Goal: Task Accomplishment & Management: Complete application form

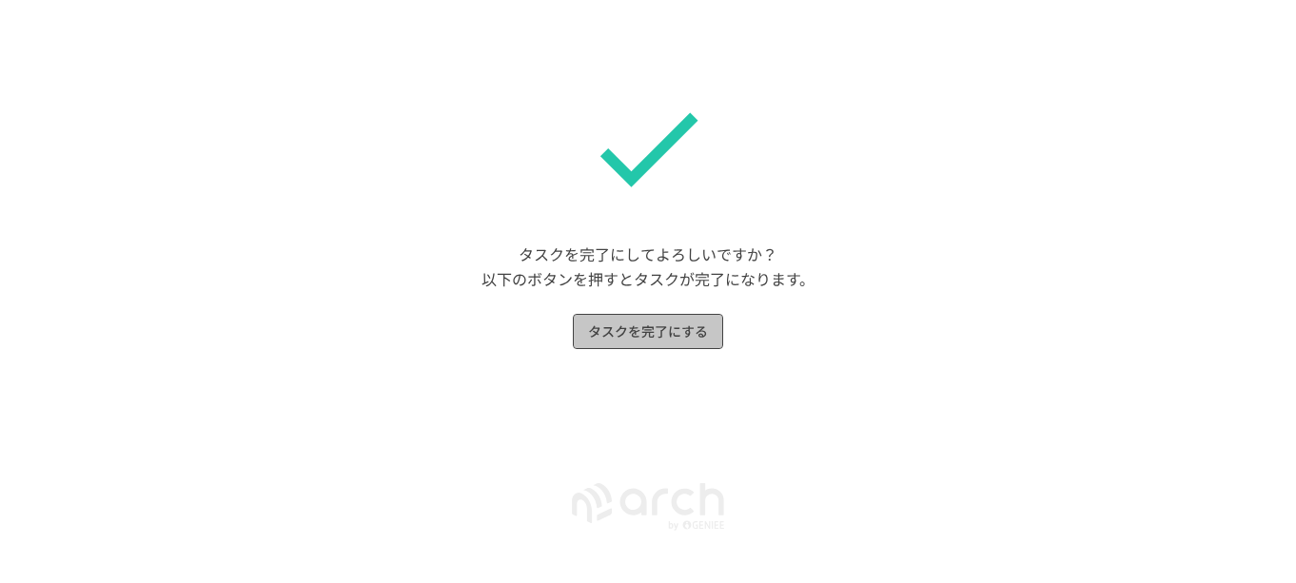
click at [653, 343] on button "タスクを完了にする" at bounding box center [648, 331] width 150 height 35
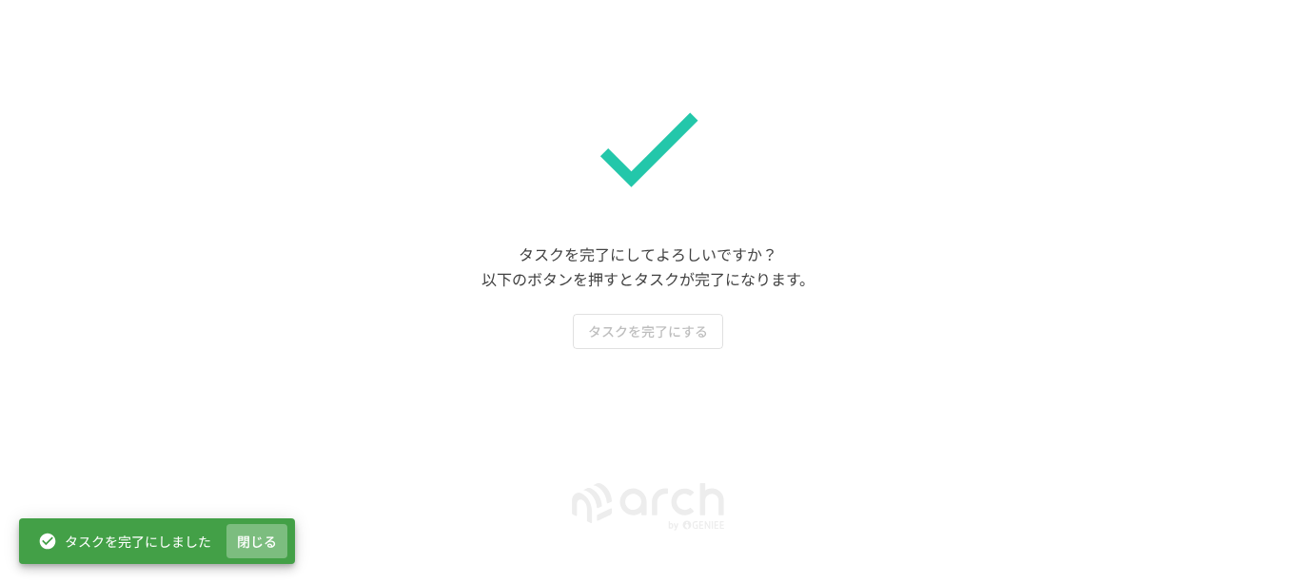
click at [286, 537] on button "閉じる" at bounding box center [256, 541] width 61 height 35
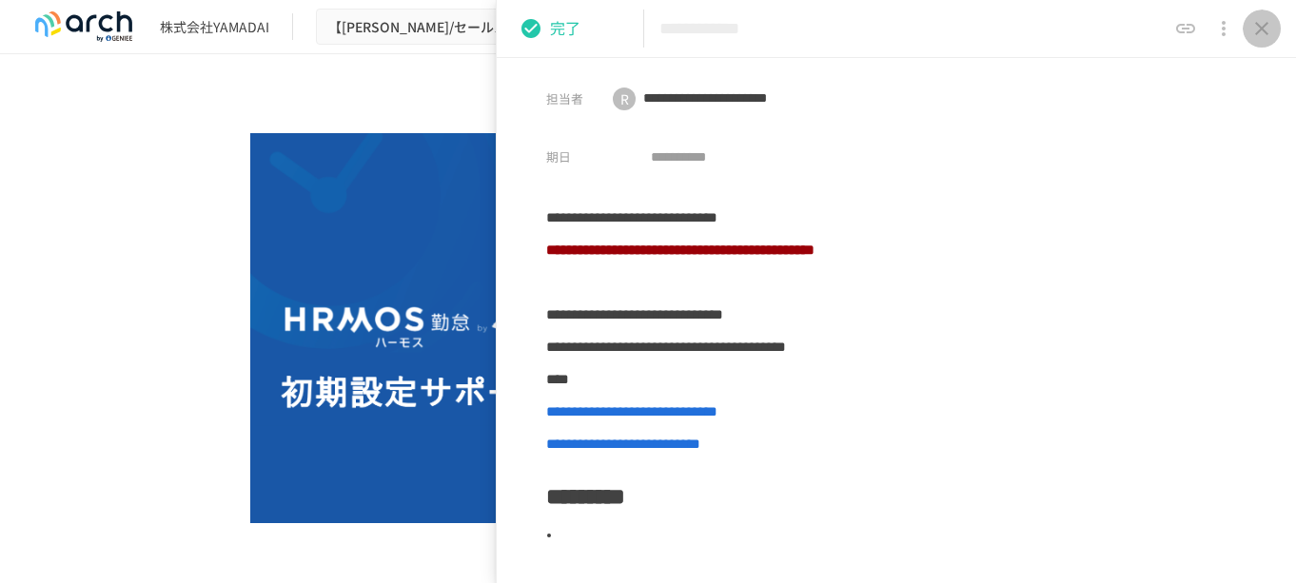
click at [1264, 22] on icon "close drawer" at bounding box center [1261, 28] width 23 height 23
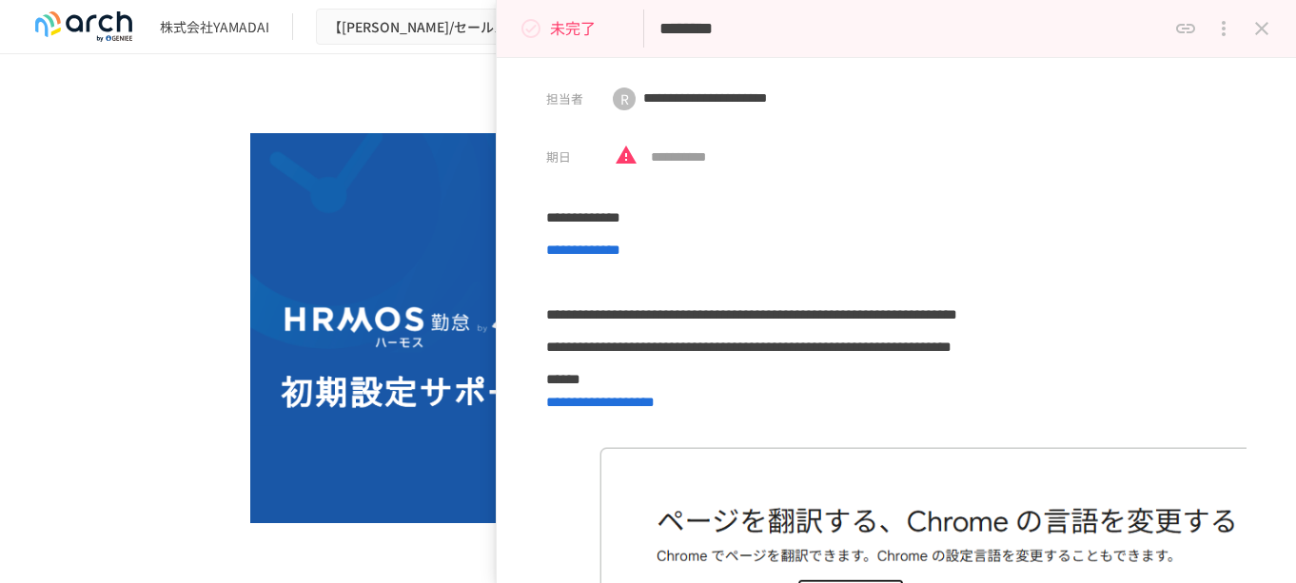
click at [530, 29] on icon "status" at bounding box center [530, 28] width 23 height 23
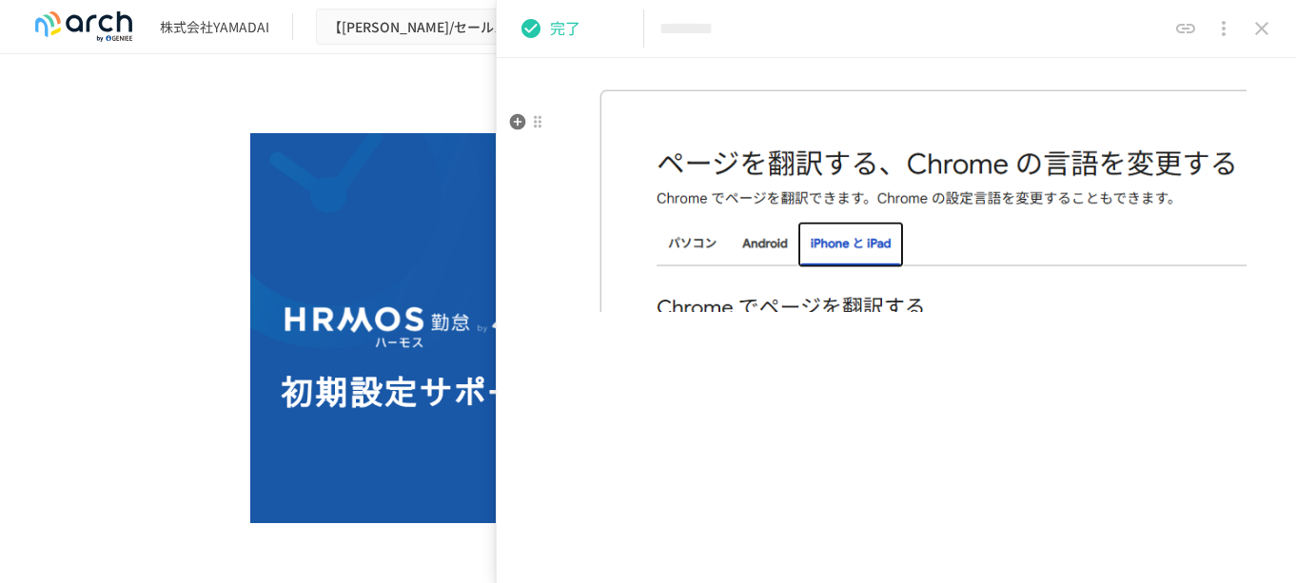
scroll to position [201, 0]
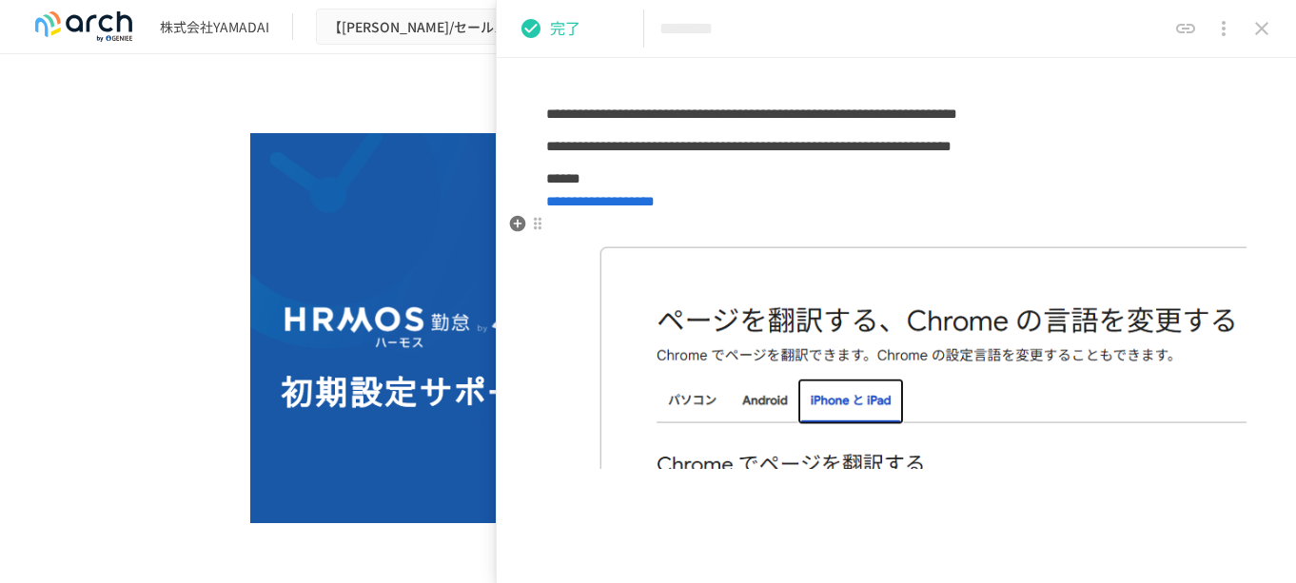
click at [655, 208] on span "**********" at bounding box center [600, 201] width 108 height 14
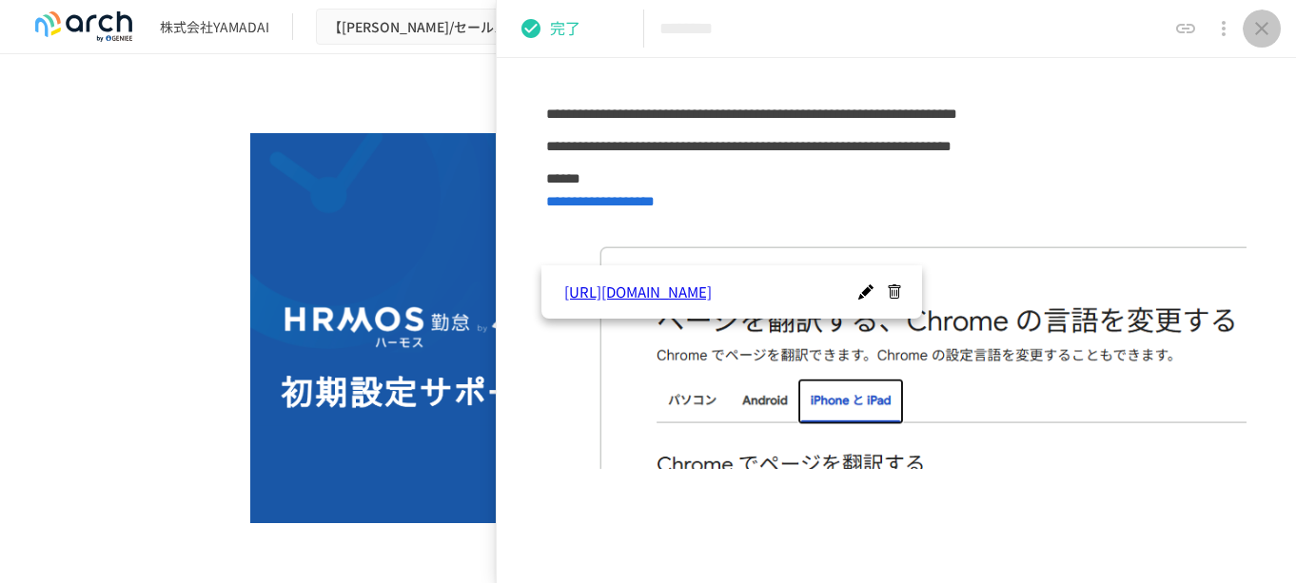
click at [1251, 29] on icon "close drawer" at bounding box center [1261, 28] width 23 height 23
